Goal: Information Seeking & Learning: Check status

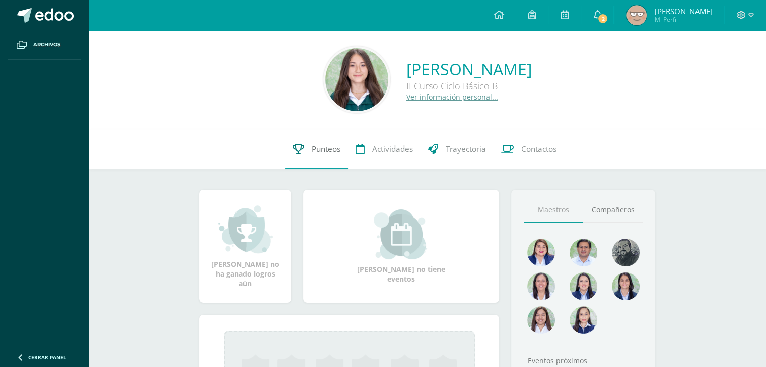
click at [324, 156] on link "Punteos" at bounding box center [316, 149] width 63 height 40
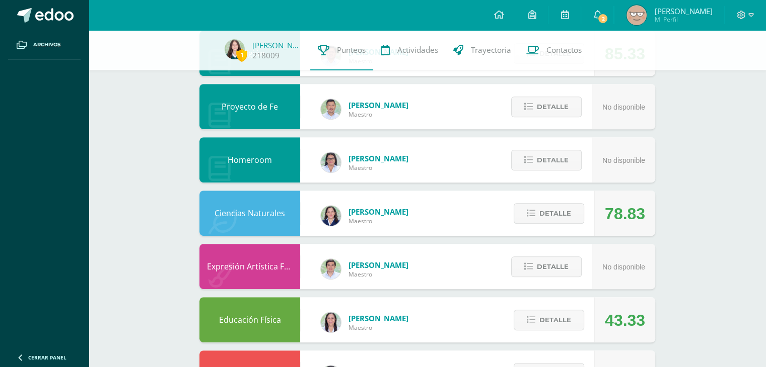
scroll to position [604, 0]
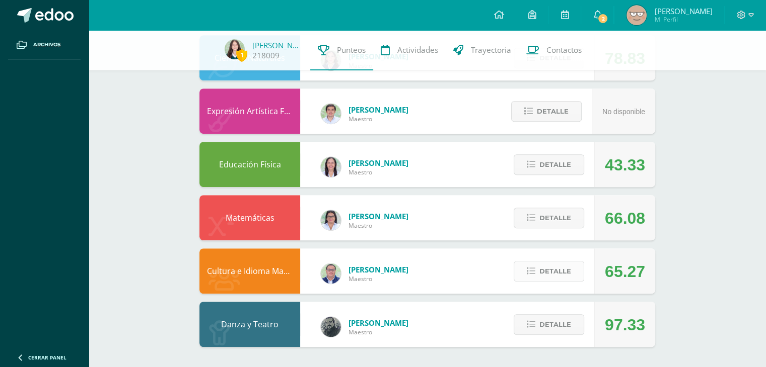
click at [567, 269] on span "Detalle" at bounding box center [555, 271] width 32 height 19
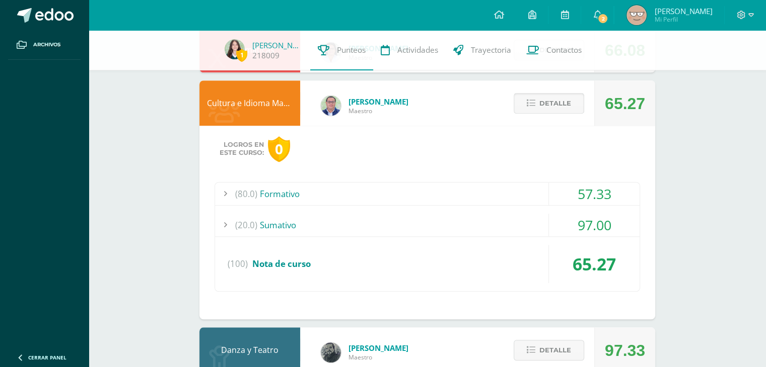
scroll to position [772, 0]
click at [540, 230] on div "(20.0) [GEOGRAPHIC_DATA]" at bounding box center [427, 224] width 424 height 23
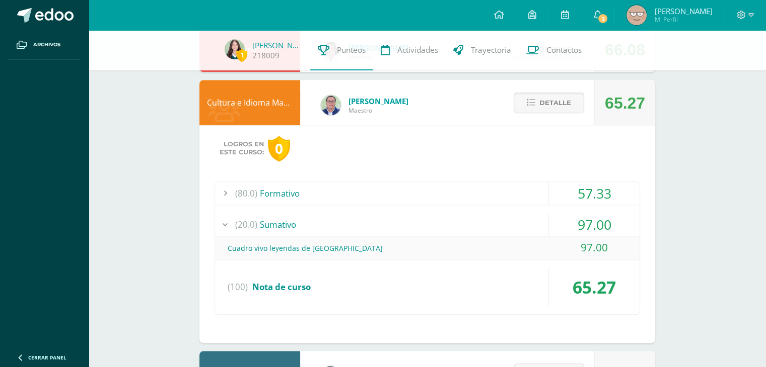
click at [543, 230] on div "(20.0) [GEOGRAPHIC_DATA]" at bounding box center [427, 224] width 424 height 23
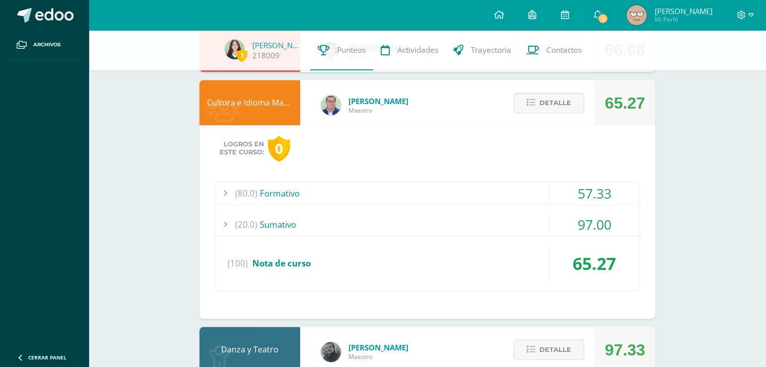
click at [550, 188] on div "57.33" at bounding box center [594, 193] width 91 height 23
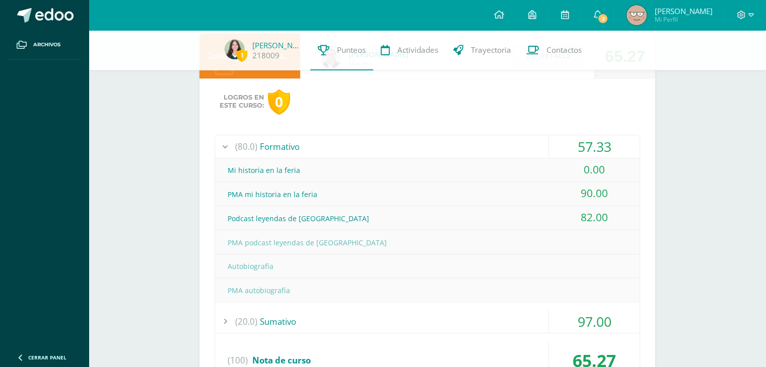
scroll to position [812, 0]
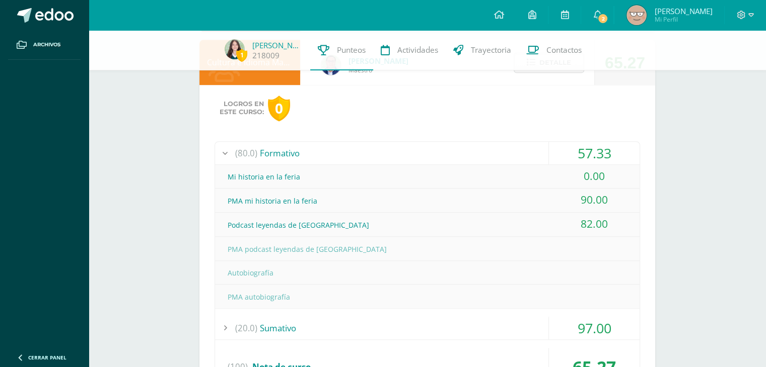
click at [516, 144] on div "(80.0) Formativo" at bounding box center [427, 153] width 424 height 23
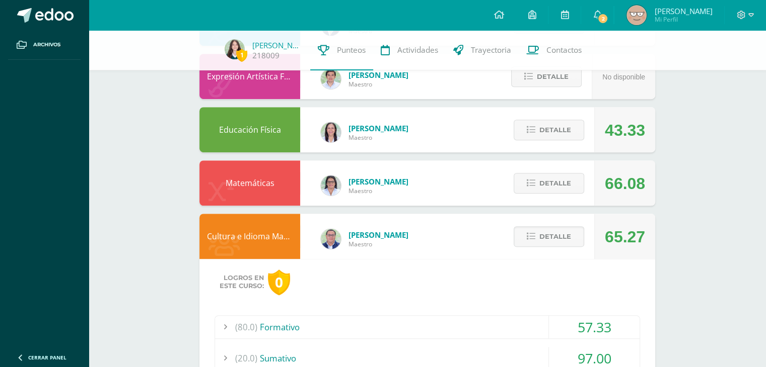
scroll to position [594, 0]
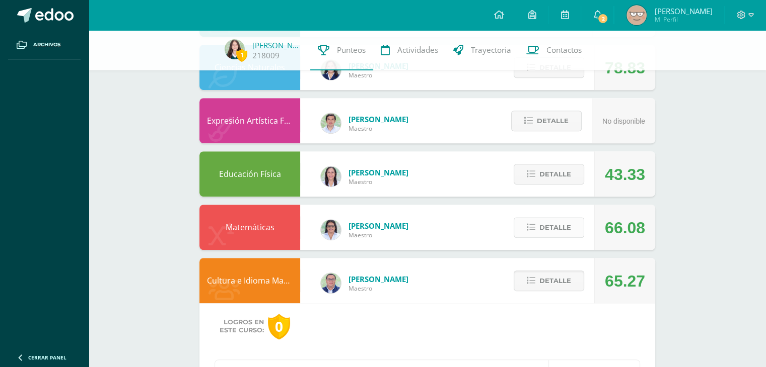
click at [571, 232] on button "Detalle" at bounding box center [548, 227] width 70 height 21
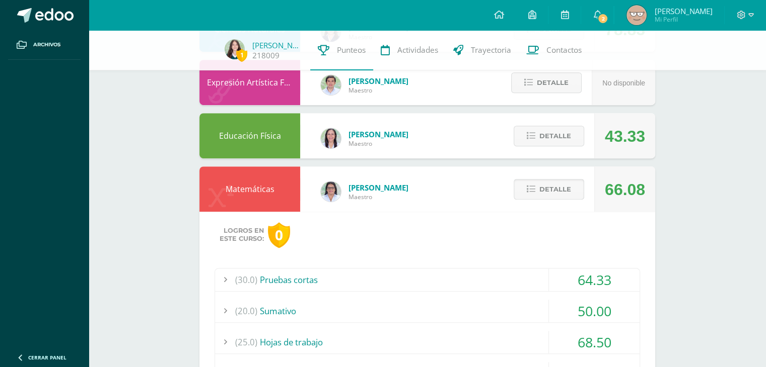
scroll to position [635, 0]
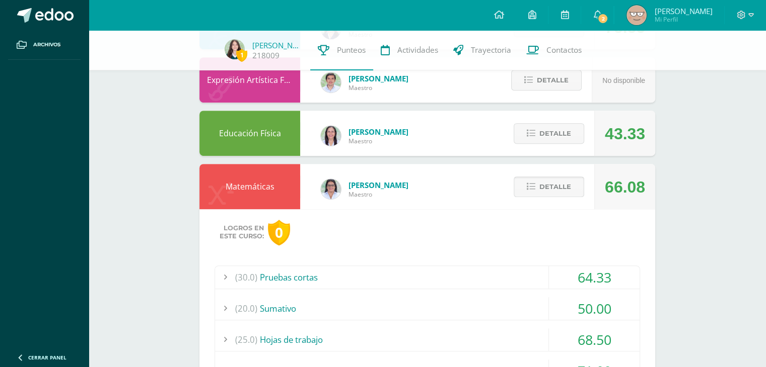
click at [558, 181] on span "Detalle" at bounding box center [555, 187] width 32 height 19
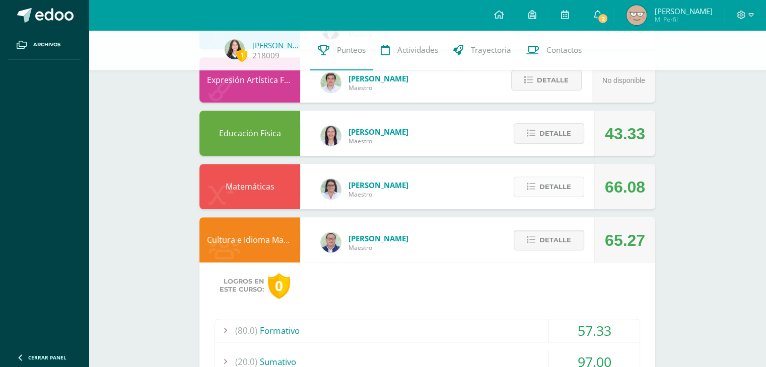
scroll to position [592, 0]
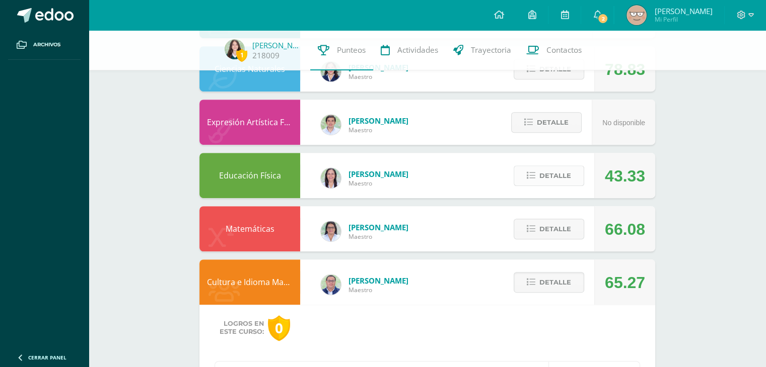
click at [552, 173] on span "Detalle" at bounding box center [555, 176] width 32 height 19
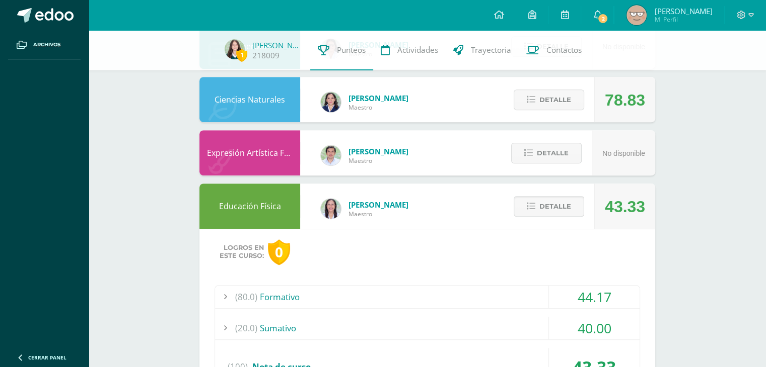
scroll to position [562, 0]
click at [552, 203] on span "Detalle" at bounding box center [555, 206] width 32 height 19
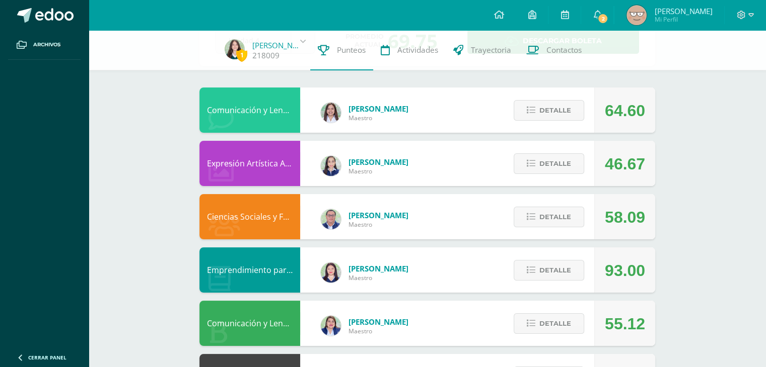
scroll to position [70, 0]
drag, startPoint x: 577, startPoint y: 199, endPoint x: 675, endPoint y: 85, distance: 150.6
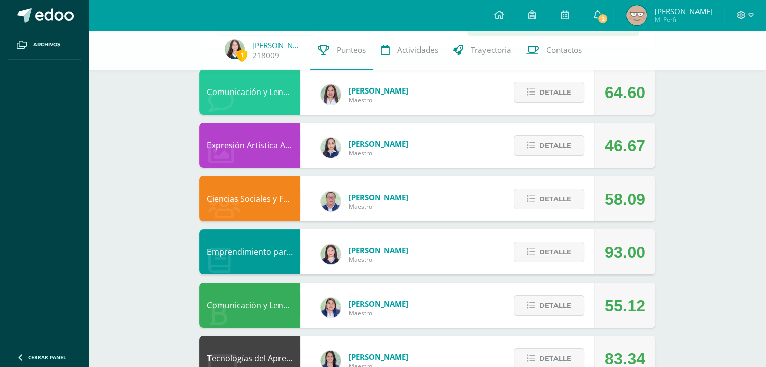
scroll to position [127, 0]
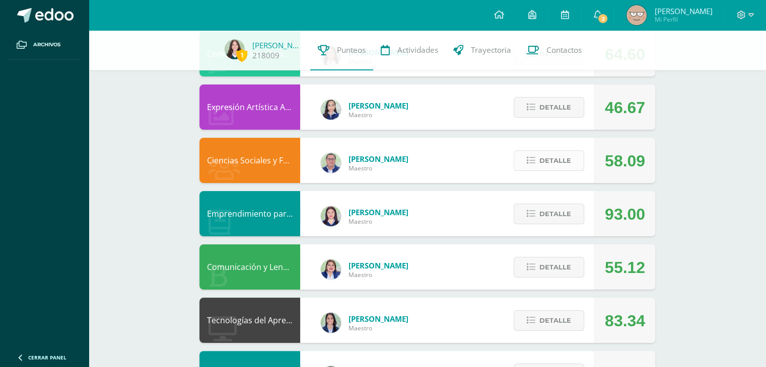
click at [554, 165] on span "Detalle" at bounding box center [555, 160] width 32 height 19
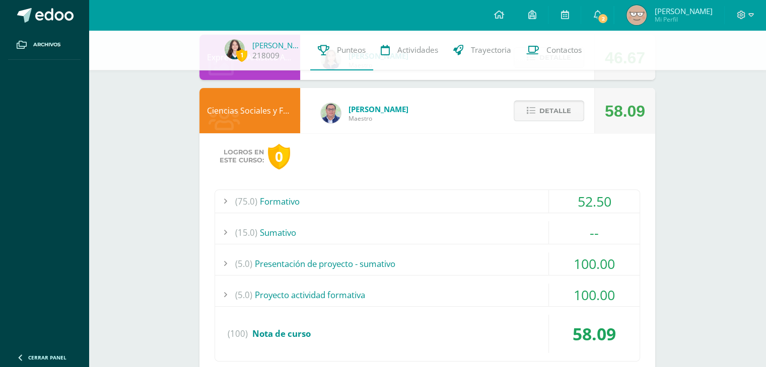
scroll to position [182, 0]
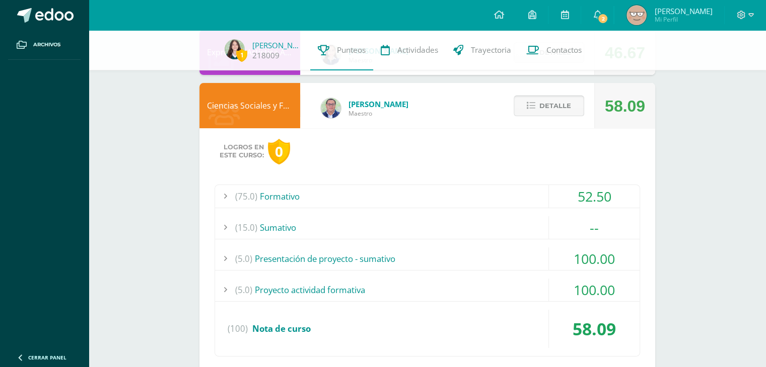
click at [562, 104] on span "Detalle" at bounding box center [555, 106] width 32 height 19
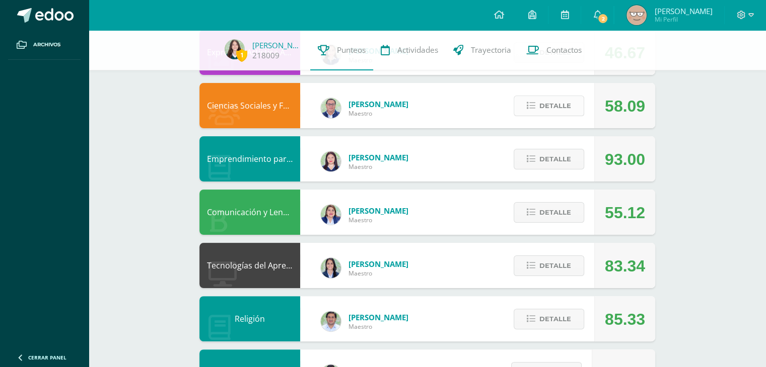
click at [562, 104] on span "Detalle" at bounding box center [555, 106] width 32 height 19
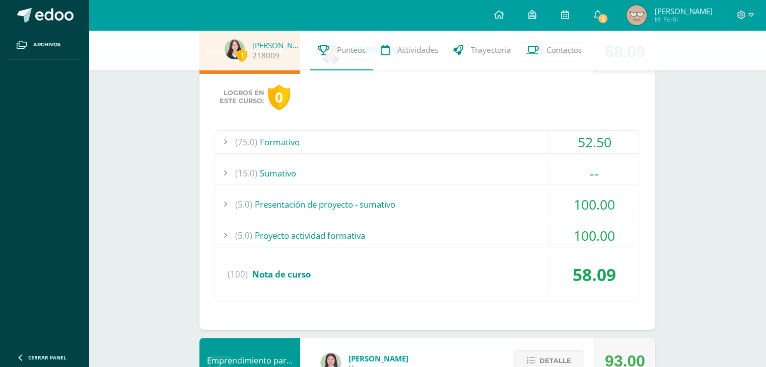
scroll to position [249, 0]
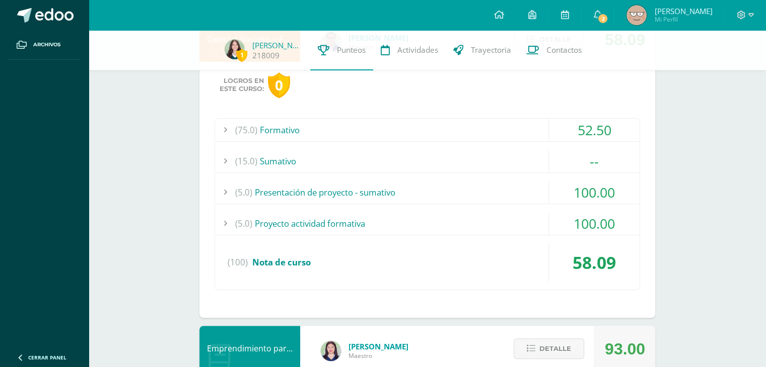
click at [541, 220] on div "(5.0) Proyecto actividad formativa" at bounding box center [427, 223] width 424 height 23
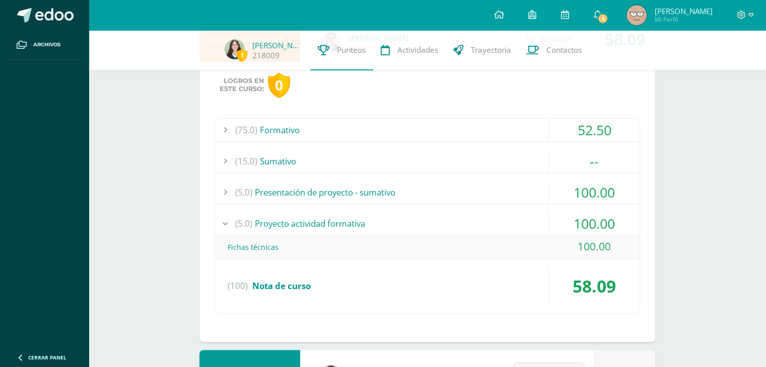
click at [540, 196] on div "(5.0) Presentación de proyecto - sumativo" at bounding box center [427, 192] width 424 height 23
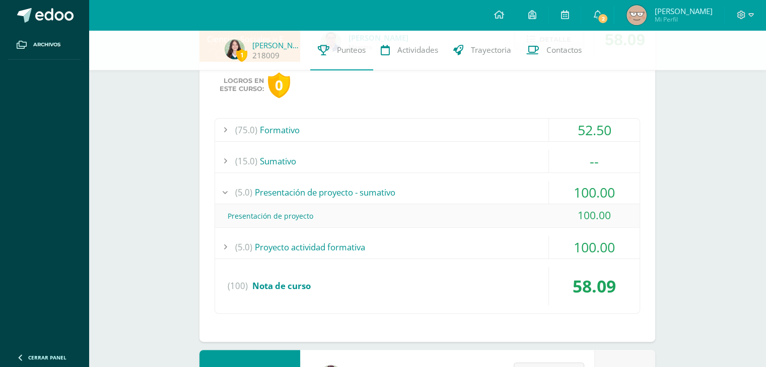
click at [544, 159] on div "(15.0) Sumativo" at bounding box center [427, 161] width 424 height 23
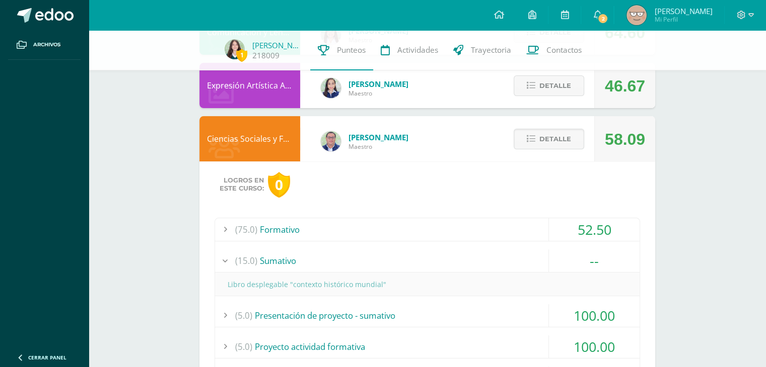
scroll to position [137, 0]
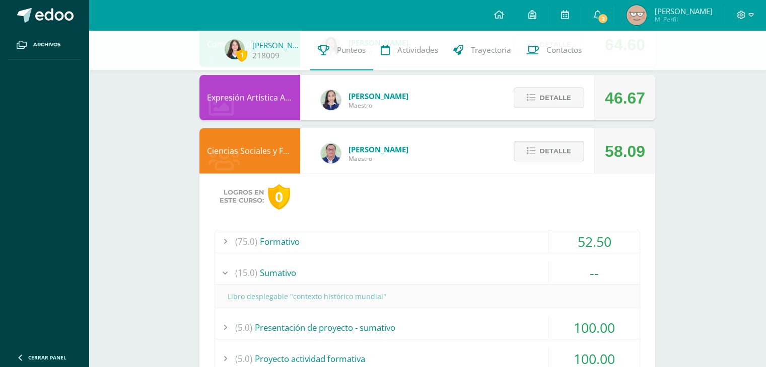
click at [555, 145] on span "Detalle" at bounding box center [555, 151] width 32 height 19
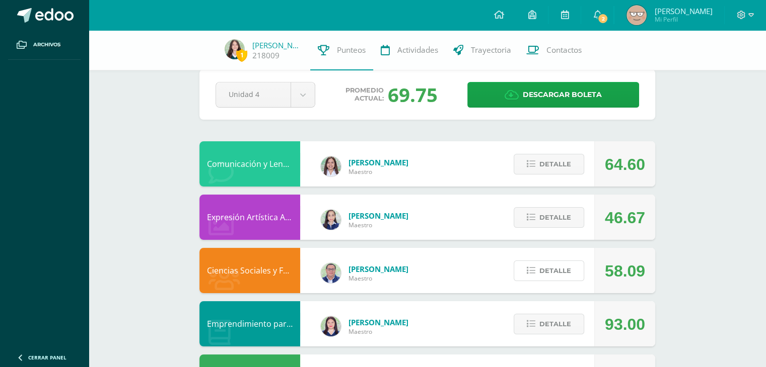
scroll to position [16, 0]
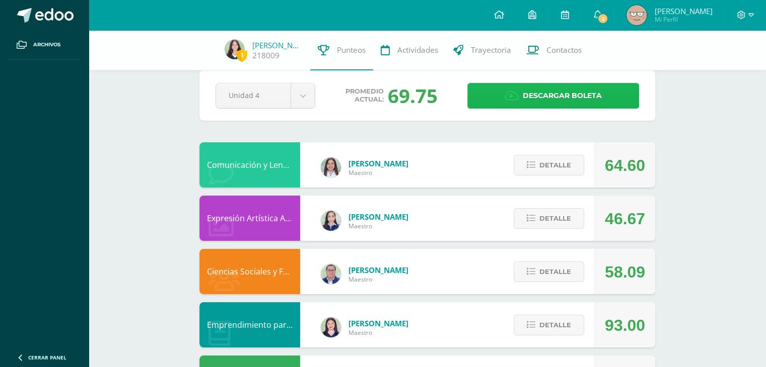
click at [499, 88] on link "Descargar boleta" at bounding box center [553, 96] width 172 height 26
